Goal: Task Accomplishment & Management: Manage account settings

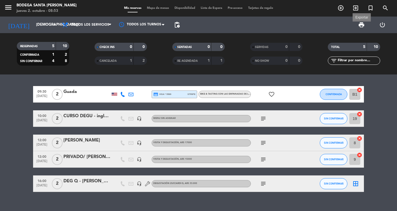
click at [361, 24] on span "print" at bounding box center [361, 25] width 7 height 7
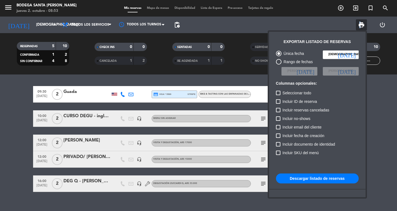
click at [331, 178] on button "Descargar listado de reservas" at bounding box center [317, 179] width 83 height 10
click at [0, 114] on div at bounding box center [198, 105] width 397 height 211
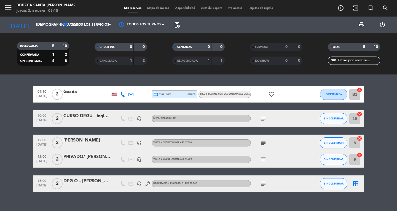
click at [264, 156] on icon "subject" at bounding box center [263, 159] width 7 height 7
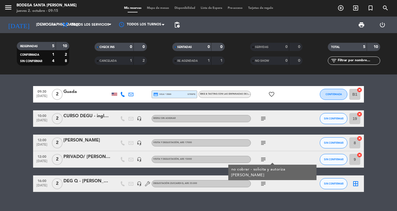
click at [0, 146] on bookings-row "09:30 [DATE] 2 Guada credit_card visa * 5589 stripe Bike & Tasting con las empa…" at bounding box center [198, 139] width 397 height 106
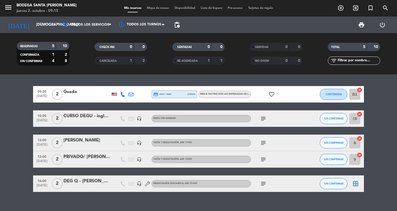
click at [263, 122] on div "subject" at bounding box center [276, 118] width 50 height 16
click at [262, 118] on icon "subject" at bounding box center [263, 118] width 7 height 7
click at [17, 103] on bookings-row "09:30 [DATE] 2 Guada credit_card visa * 5589 stripe Bike & Tasting con las empa…" at bounding box center [198, 139] width 397 height 106
click at [262, 183] on icon "subject" at bounding box center [263, 183] width 7 height 7
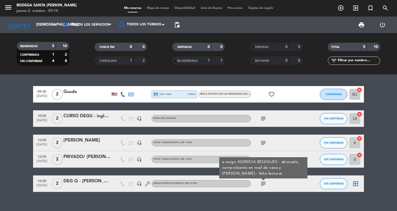
click at [0, 149] on bookings-row "09:30 [DATE] 2 Guada credit_card visa * 5589 stripe Bike & Tasting con las empa…" at bounding box center [198, 139] width 397 height 106
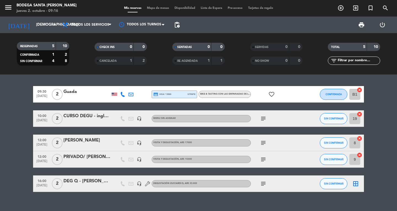
click at [264, 183] on icon "subject" at bounding box center [263, 183] width 7 height 7
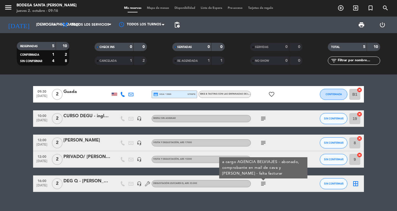
click at [394, 176] on bookings-row "09:30 [DATE] 2 Guada credit_card visa * 5589 stripe Bike & Tasting con las empa…" at bounding box center [198, 139] width 397 height 106
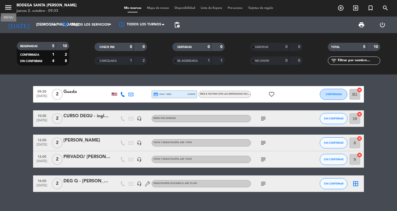
click at [8, 3] on icon "menu" at bounding box center [8, 7] width 8 height 8
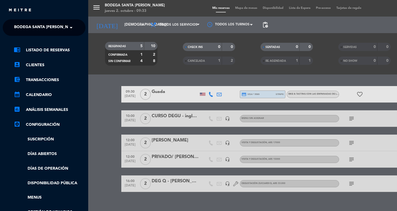
click at [31, 31] on span "Bodega Santa [PERSON_NAME]" at bounding box center [46, 28] width 64 height 12
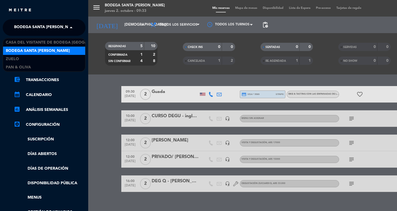
click at [32, 31] on span "Bodega Santa [PERSON_NAME]" at bounding box center [46, 28] width 64 height 12
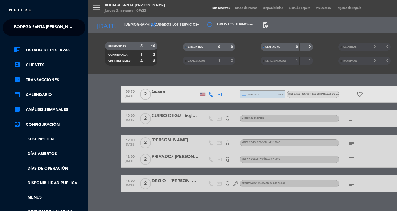
click at [126, 25] on div "menu Bodega Santa [PERSON_NAME] [DATE] 2. octubre - 09:33 Mis reservas Mapa de …" at bounding box center [286, 105] width 397 height 211
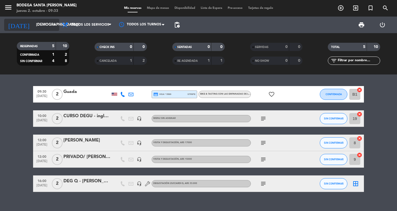
click at [33, 22] on input "[DEMOGRAPHIC_DATA][DATE]" at bounding box center [57, 25] width 49 height 10
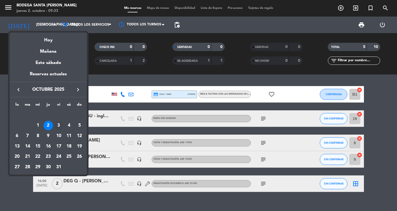
click at [58, 124] on div "3" at bounding box center [58, 125] width 9 height 9
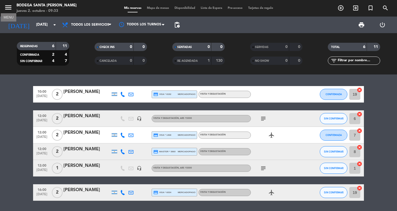
click at [11, 9] on icon "menu" at bounding box center [8, 7] width 8 height 8
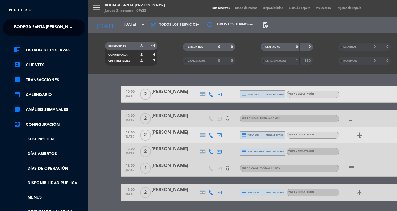
click at [36, 28] on span "Bodega Santa [PERSON_NAME]" at bounding box center [46, 28] width 64 height 12
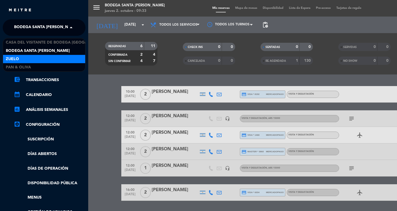
click at [28, 59] on div "Zuelo" at bounding box center [44, 59] width 82 height 8
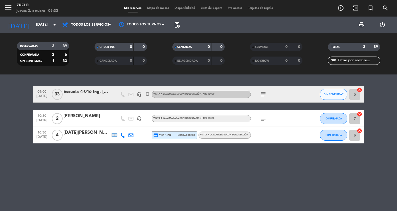
drag, startPoint x: 263, startPoint y: 94, endPoint x: 261, endPoint y: 98, distance: 4.6
click at [263, 94] on icon "subject" at bounding box center [263, 94] width 7 height 7
click at [10, 10] on icon "menu" at bounding box center [8, 7] width 8 height 8
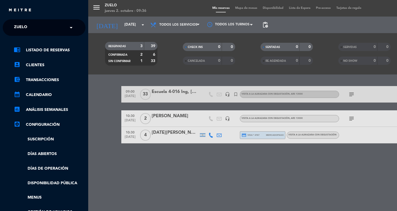
click at [42, 24] on input "text" at bounding box center [44, 28] width 67 height 12
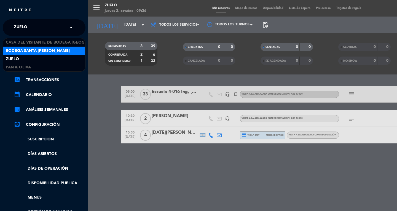
click at [44, 52] on span "Bodega Santa [PERSON_NAME]" at bounding box center [38, 51] width 64 height 6
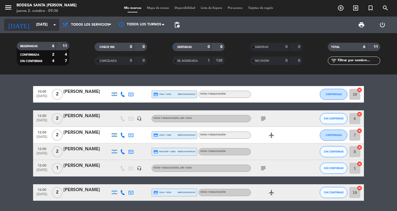
click at [33, 27] on input "[DATE]" at bounding box center [57, 25] width 49 height 10
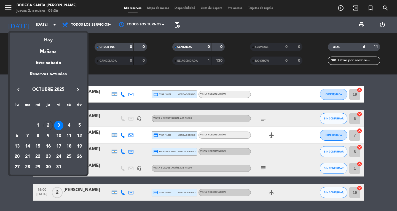
click at [44, 28] on div at bounding box center [198, 105] width 397 height 211
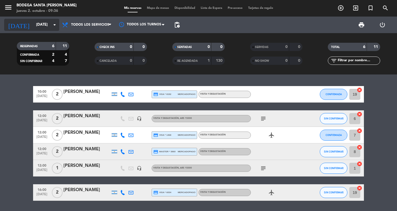
click at [41, 25] on input "[DATE]" at bounding box center [57, 25] width 49 height 10
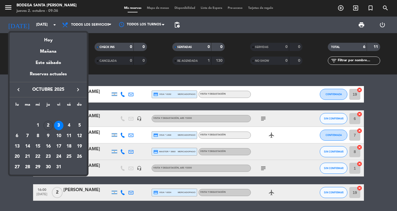
click at [49, 41] on div "Hoy" at bounding box center [48, 38] width 77 height 11
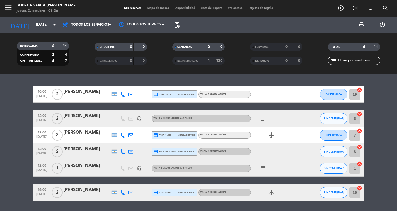
type input "[DEMOGRAPHIC_DATA][DATE]"
